Goal: Check status: Check status

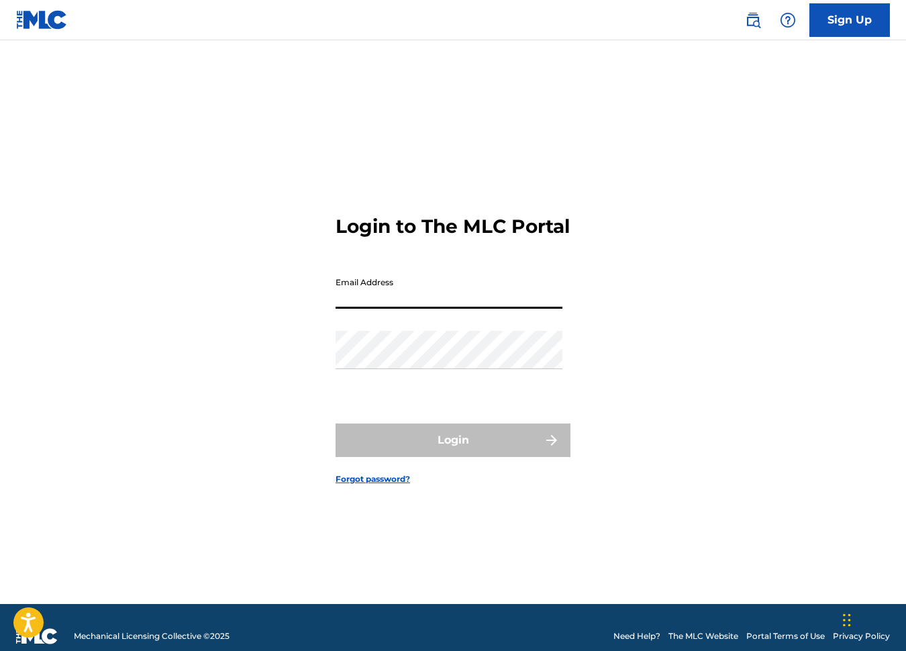
click at [378, 304] on input "Email Address" at bounding box center [449, 290] width 227 height 38
type input "[EMAIL_ADDRESS][DOMAIN_NAME]"
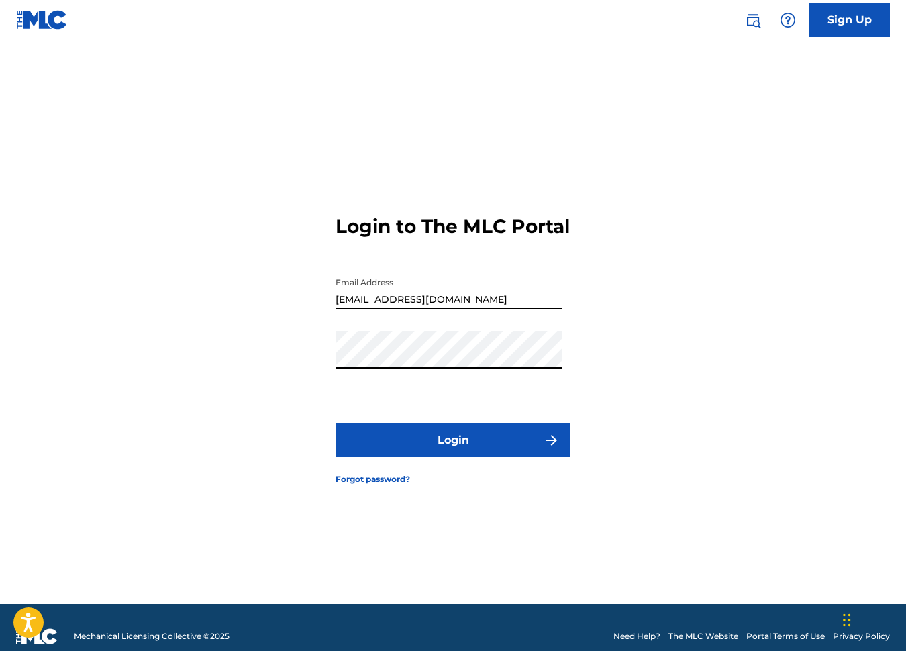
click at [336, 424] on button "Login" at bounding box center [453, 441] width 235 height 34
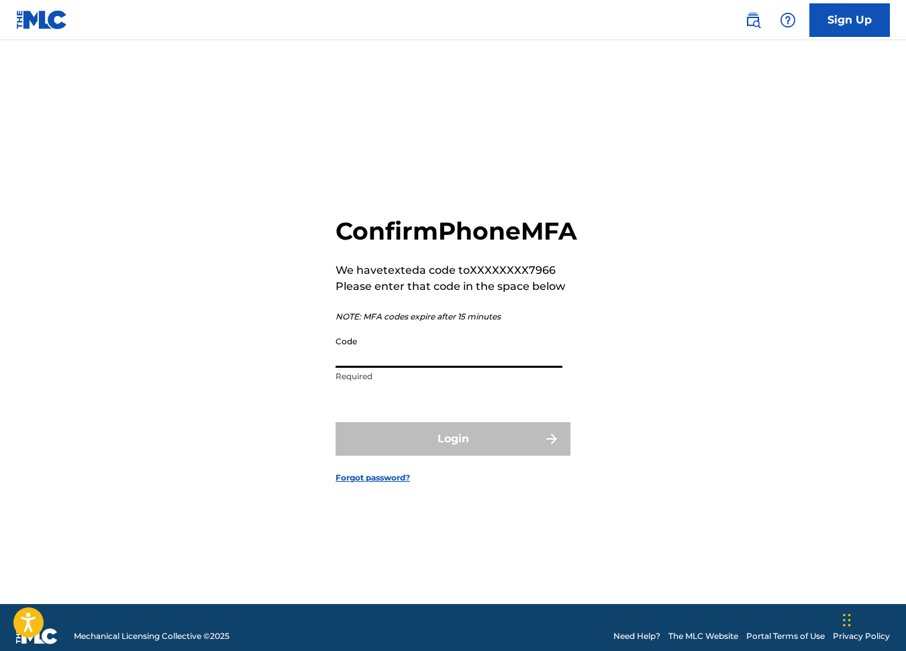
click at [379, 368] on input "Code" at bounding box center [449, 349] width 227 height 38
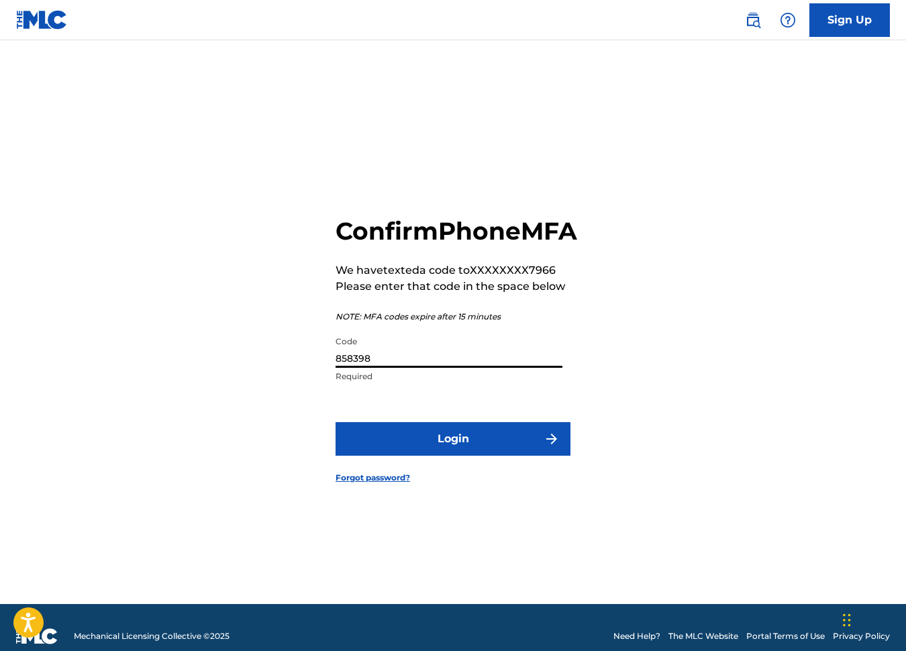
type input "858398"
click at [442, 452] on button "Login" at bounding box center [453, 439] width 235 height 34
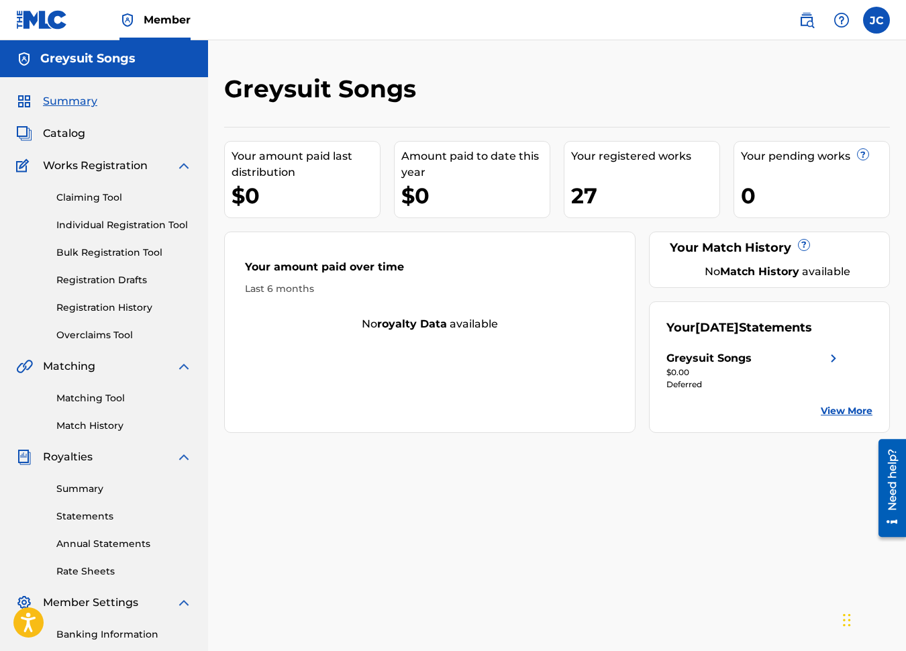
click at [101, 305] on link "Registration History" at bounding box center [124, 308] width 136 height 14
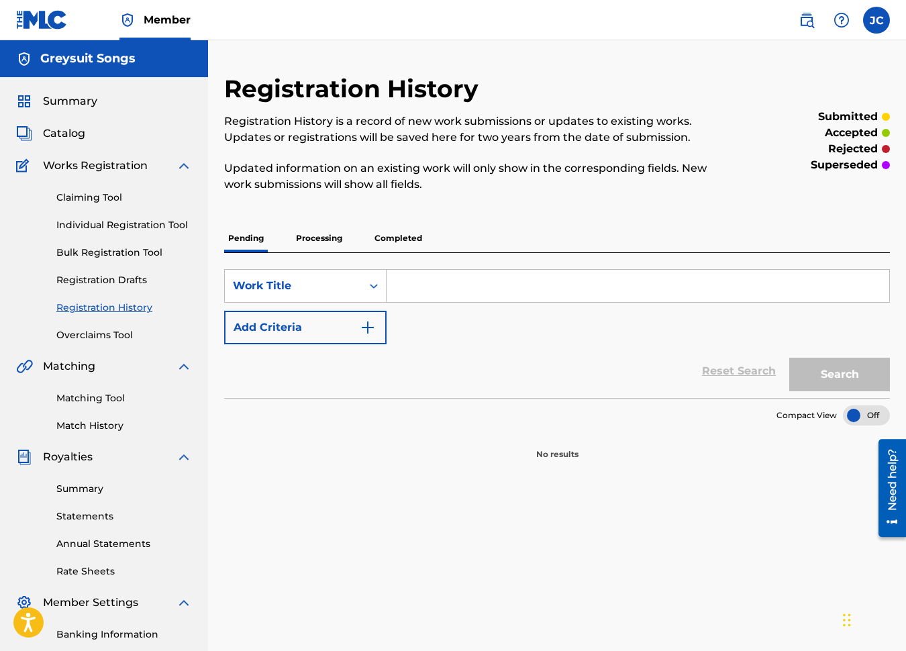
click at [395, 238] on p "Completed" at bounding box center [399, 238] width 56 height 28
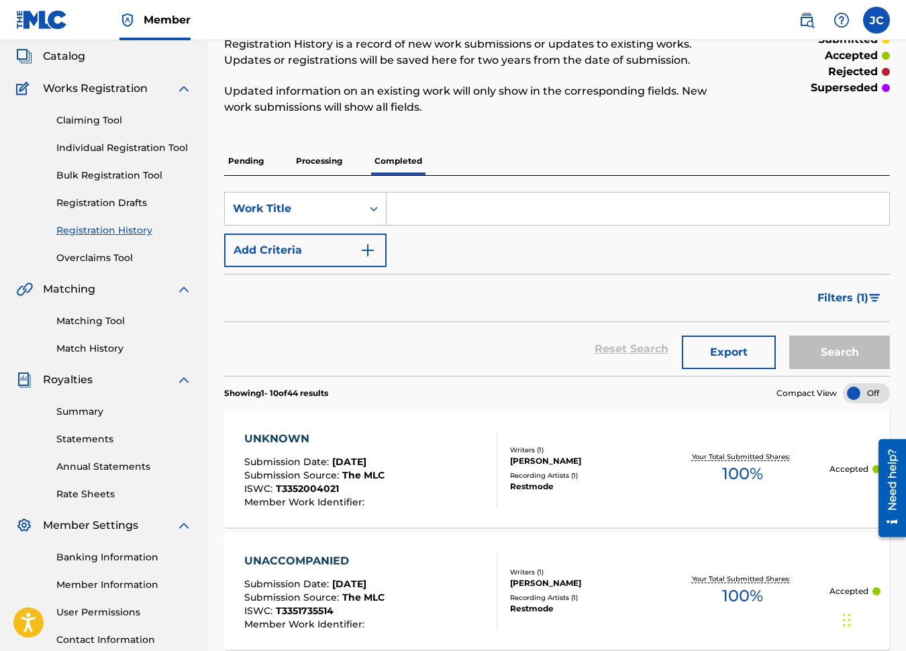
scroll to position [59, 0]
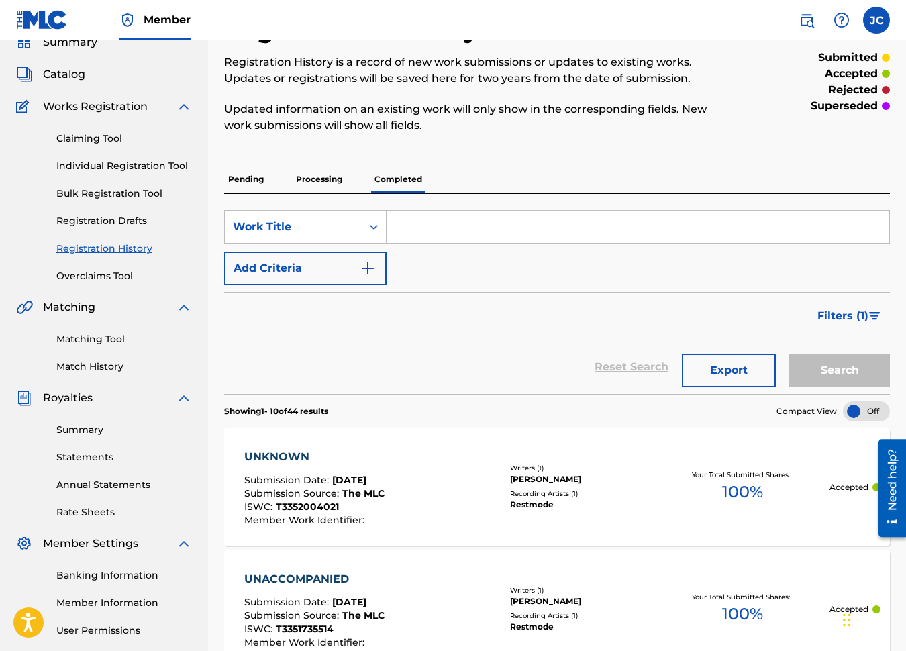
click at [321, 181] on p "Processing" at bounding box center [319, 179] width 54 height 28
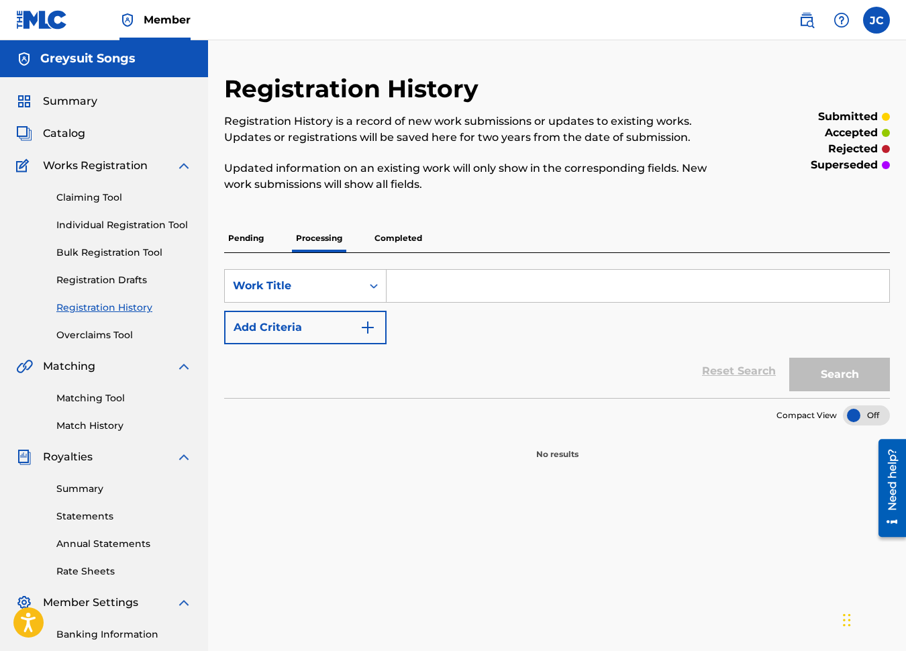
click at [248, 237] on p "Pending" at bounding box center [246, 238] width 44 height 28
click at [322, 236] on p "Processing" at bounding box center [319, 238] width 54 height 28
click at [402, 238] on p "Completed" at bounding box center [399, 238] width 56 height 28
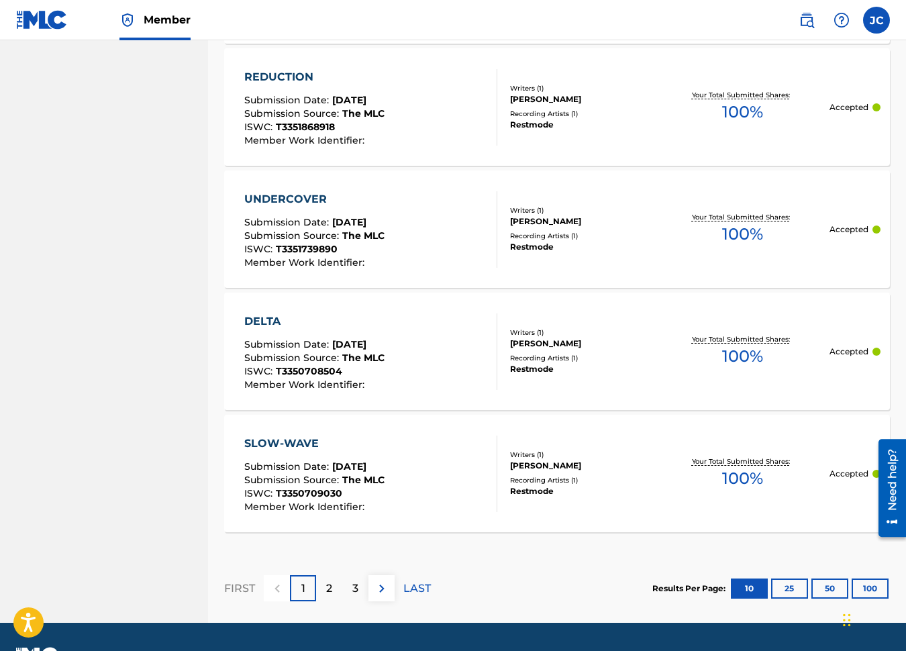
scroll to position [1208, 0]
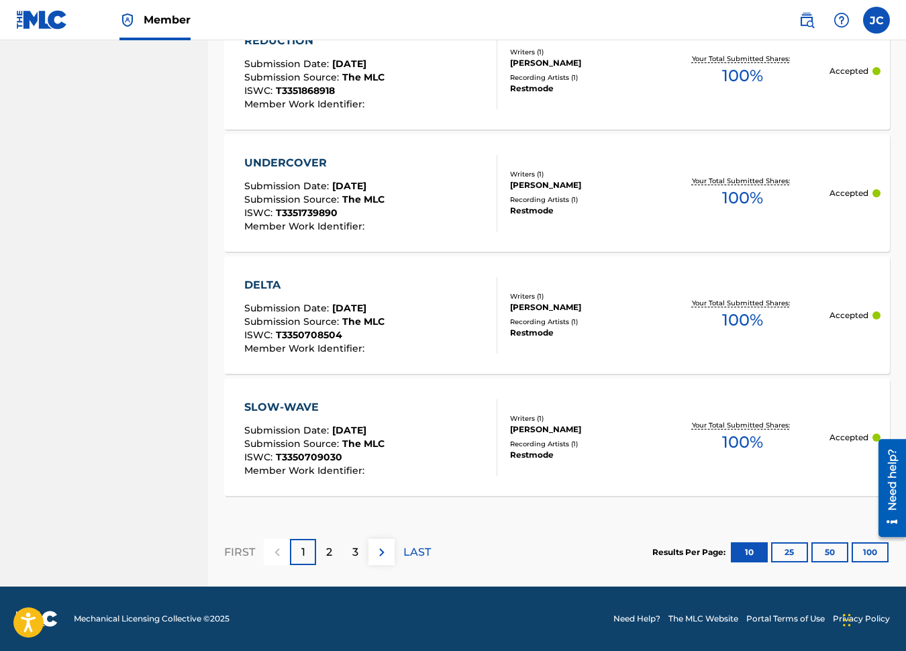
click at [334, 552] on div "2" at bounding box center [329, 552] width 26 height 26
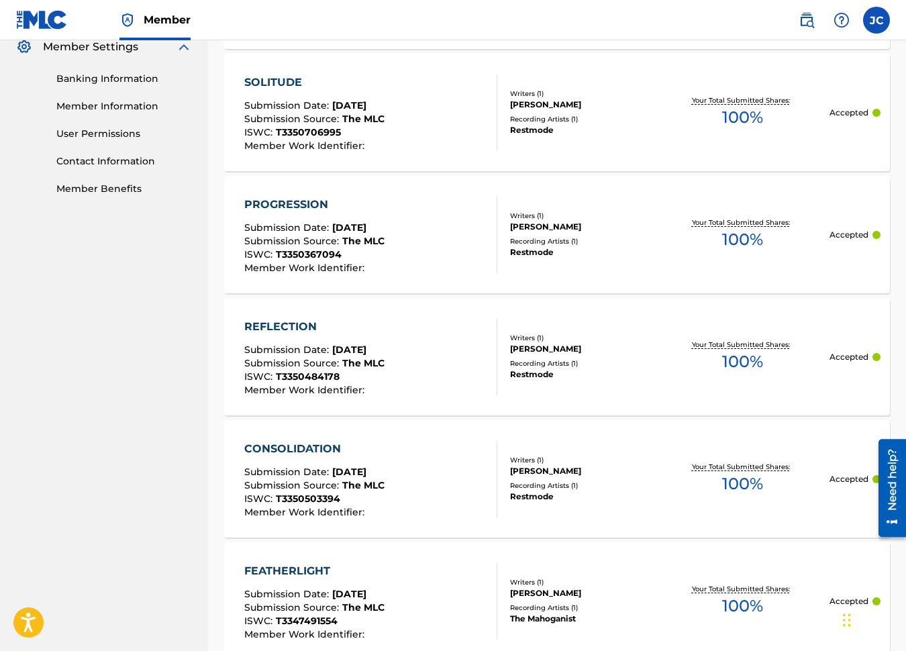
scroll to position [561, 0]
